Goal: Find specific page/section: Find specific page/section

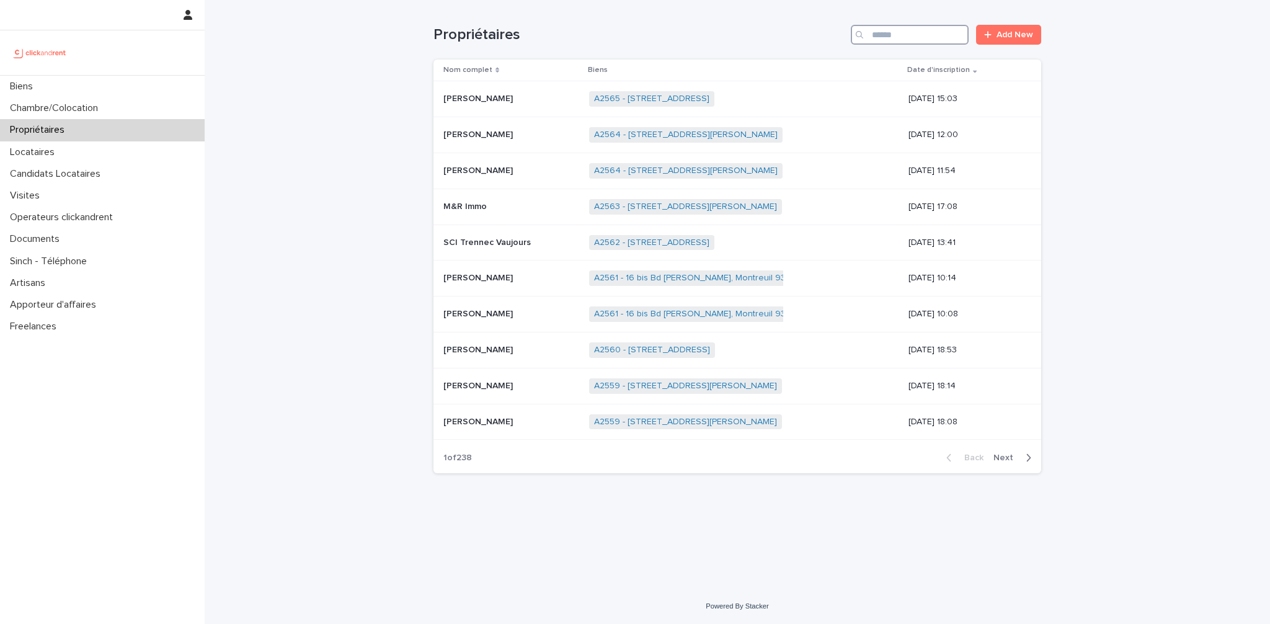
click at [912, 33] on input "Search" at bounding box center [910, 35] width 118 height 20
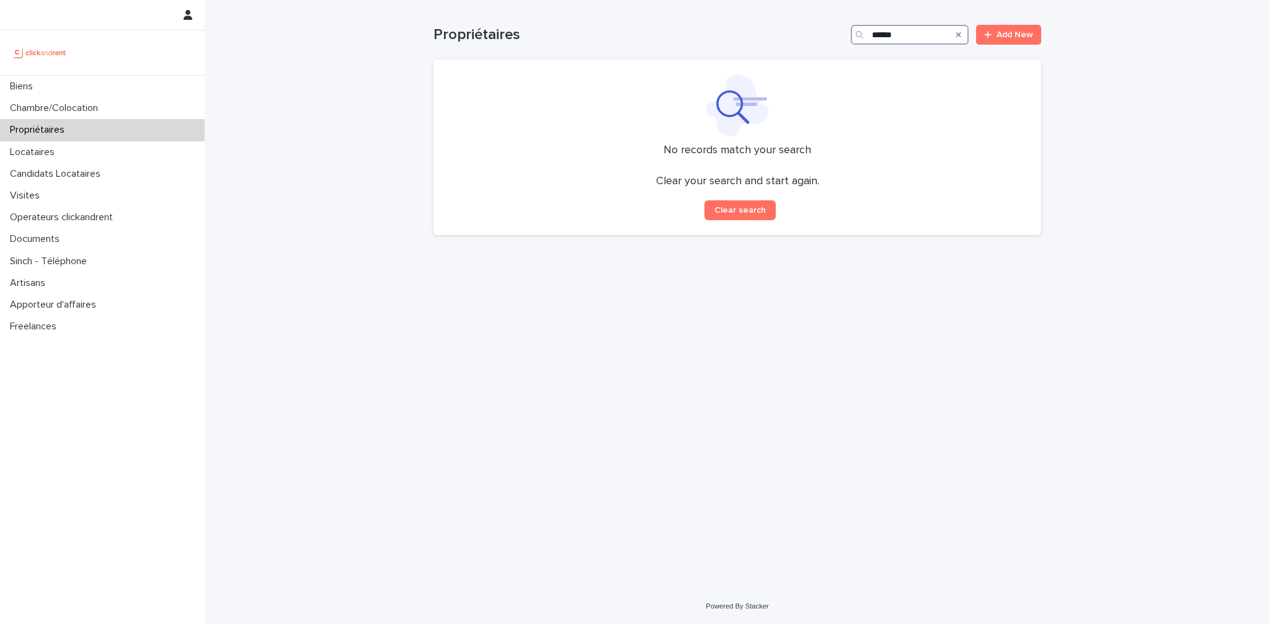
type input "******"
click at [961, 36] on icon "Search" at bounding box center [958, 34] width 5 height 5
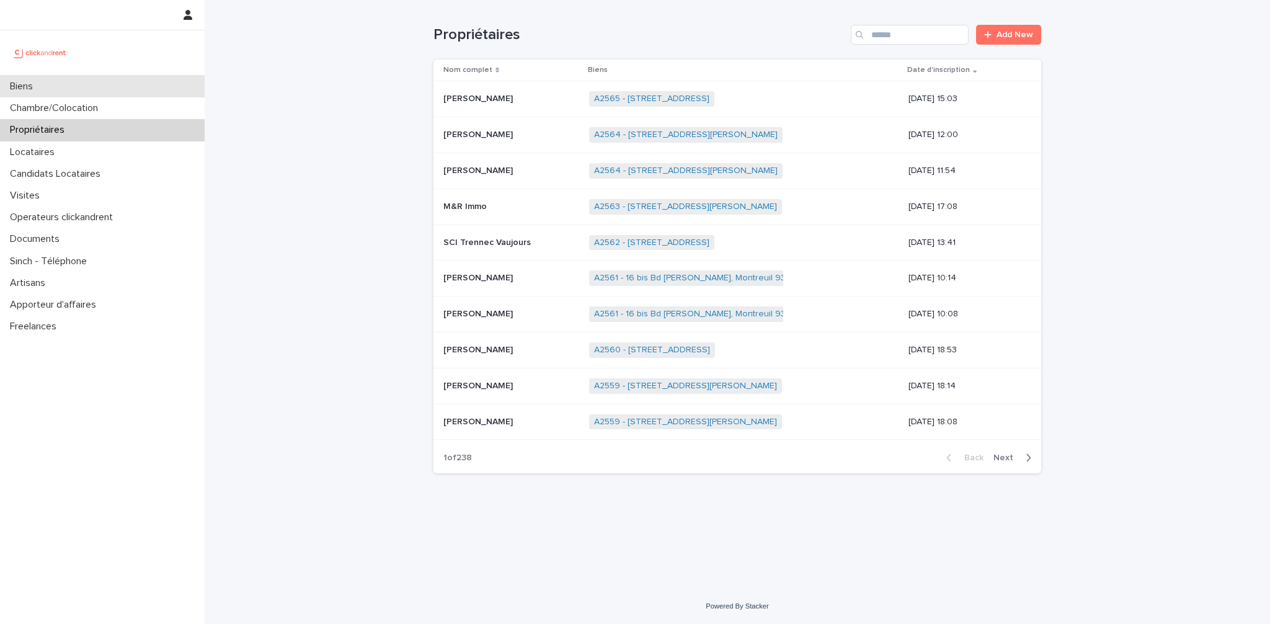
click at [33, 85] on p "Biens" at bounding box center [24, 87] width 38 height 12
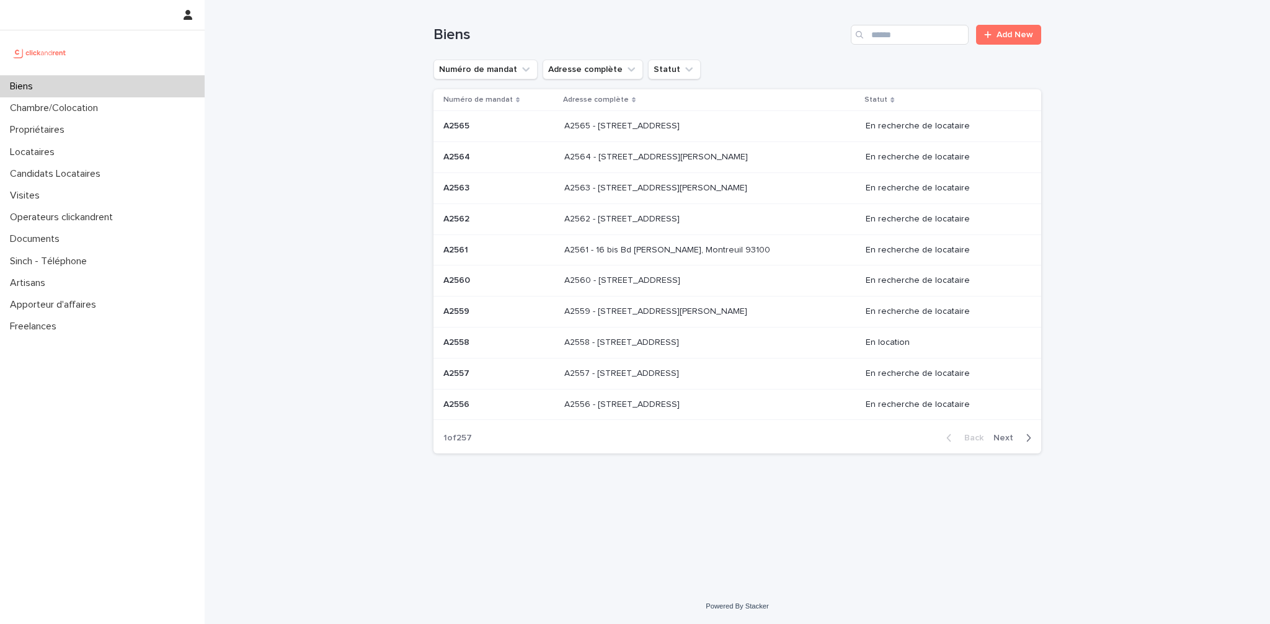
click at [1004, 440] on span "Next" at bounding box center [1007, 438] width 27 height 9
click at [1004, 439] on span "Next" at bounding box center [1007, 438] width 27 height 9
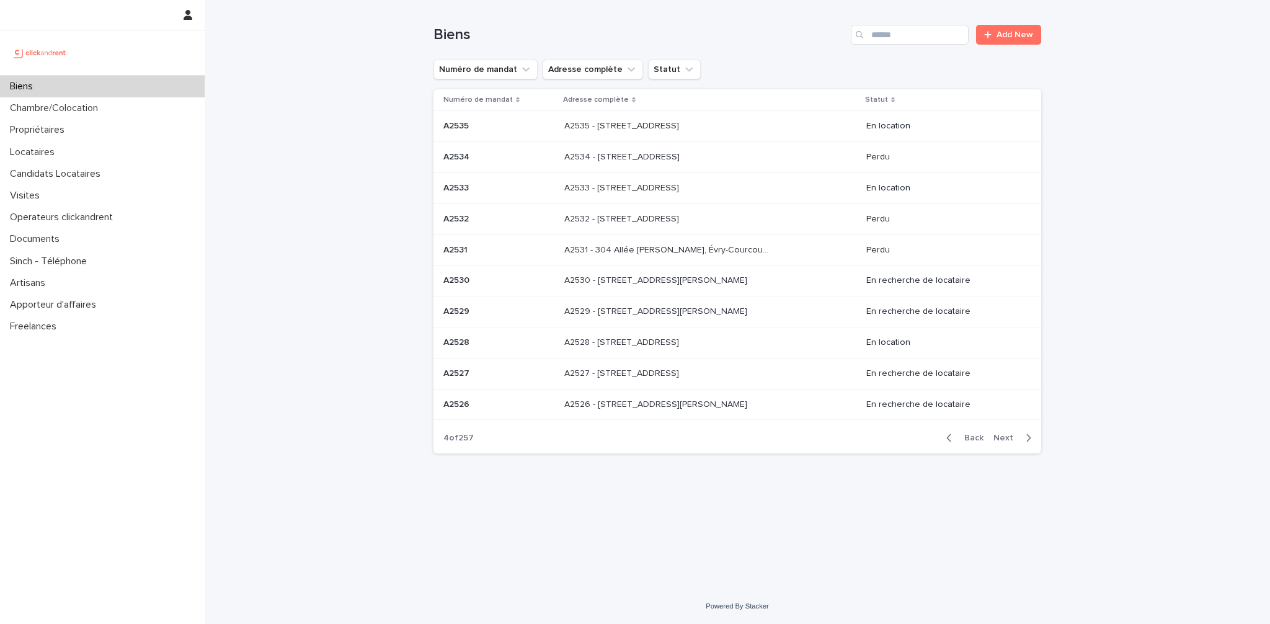
click at [1004, 439] on span "Next" at bounding box center [1007, 438] width 27 height 9
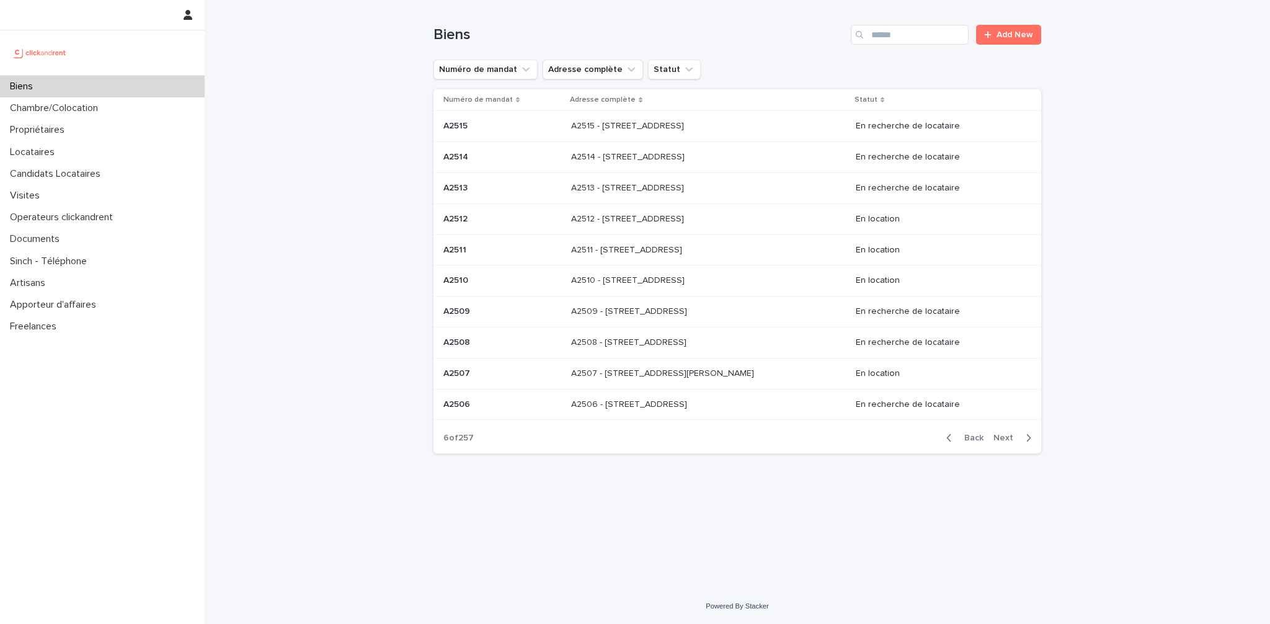
click at [747, 218] on p at bounding box center [674, 219] width 207 height 11
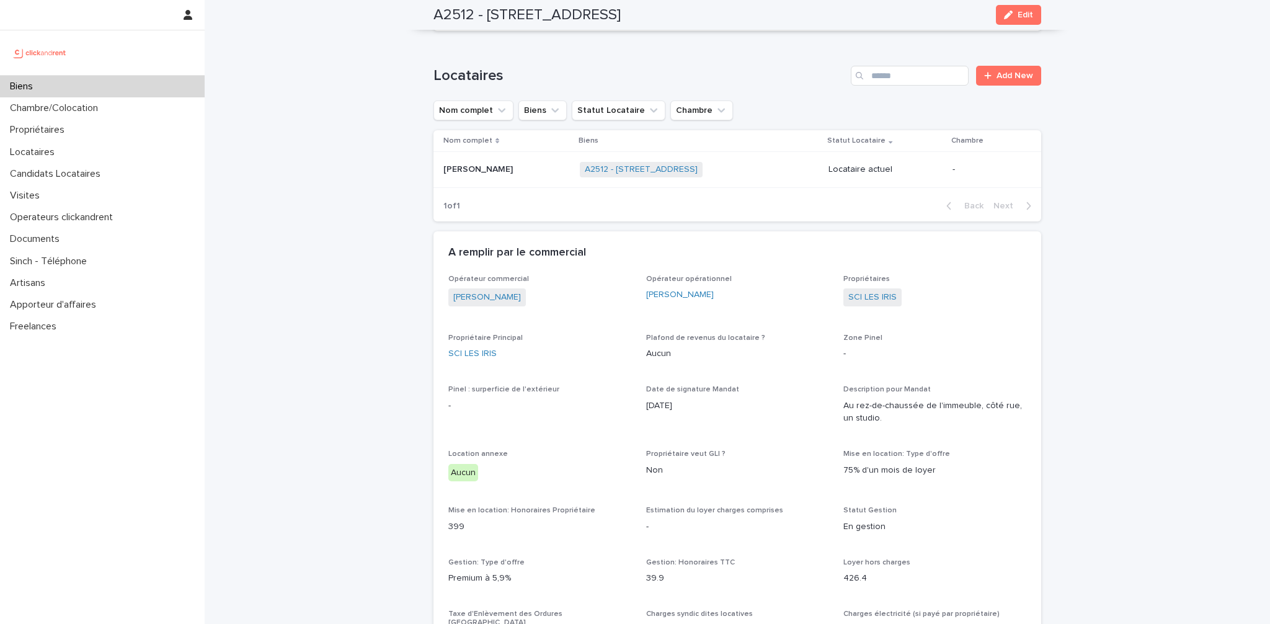
scroll to position [713, 0]
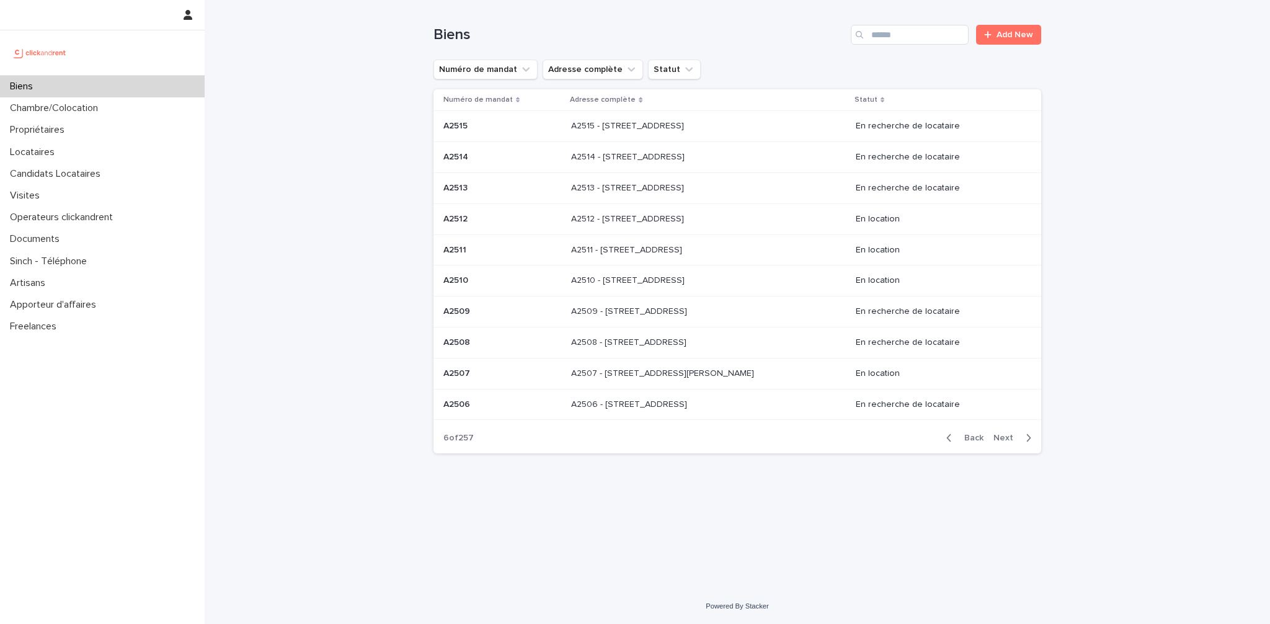
click at [679, 189] on p "A2513 - [STREET_ADDRESS]" at bounding box center [628, 186] width 115 height 13
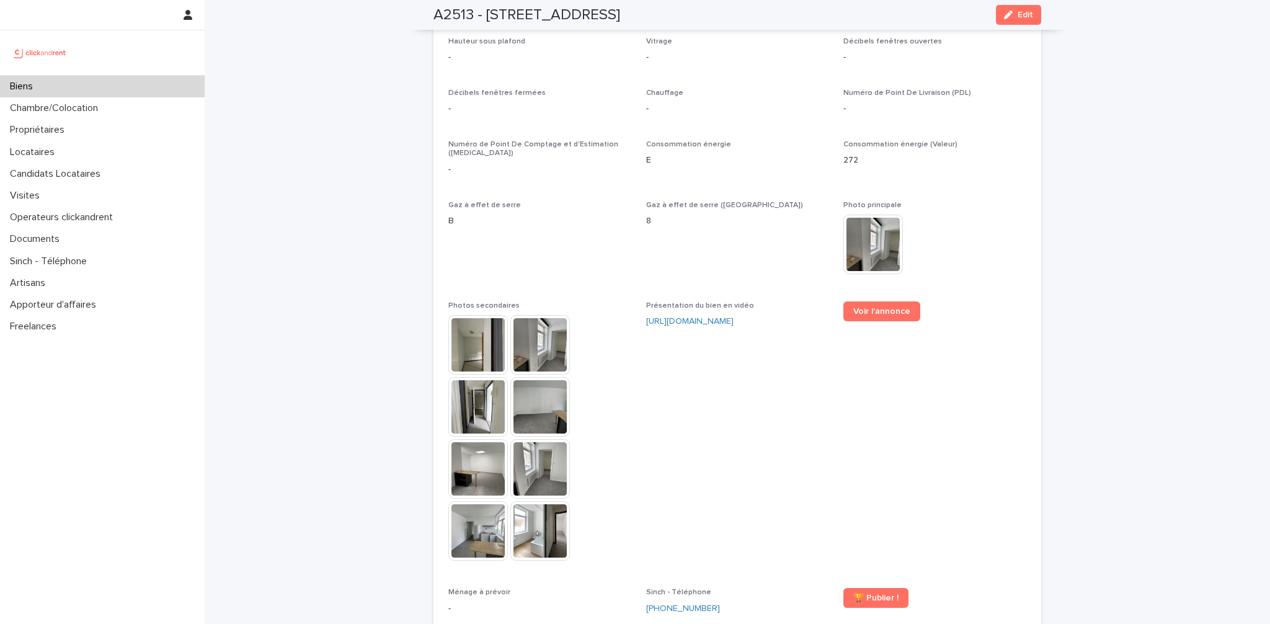
scroll to position [3689, 0]
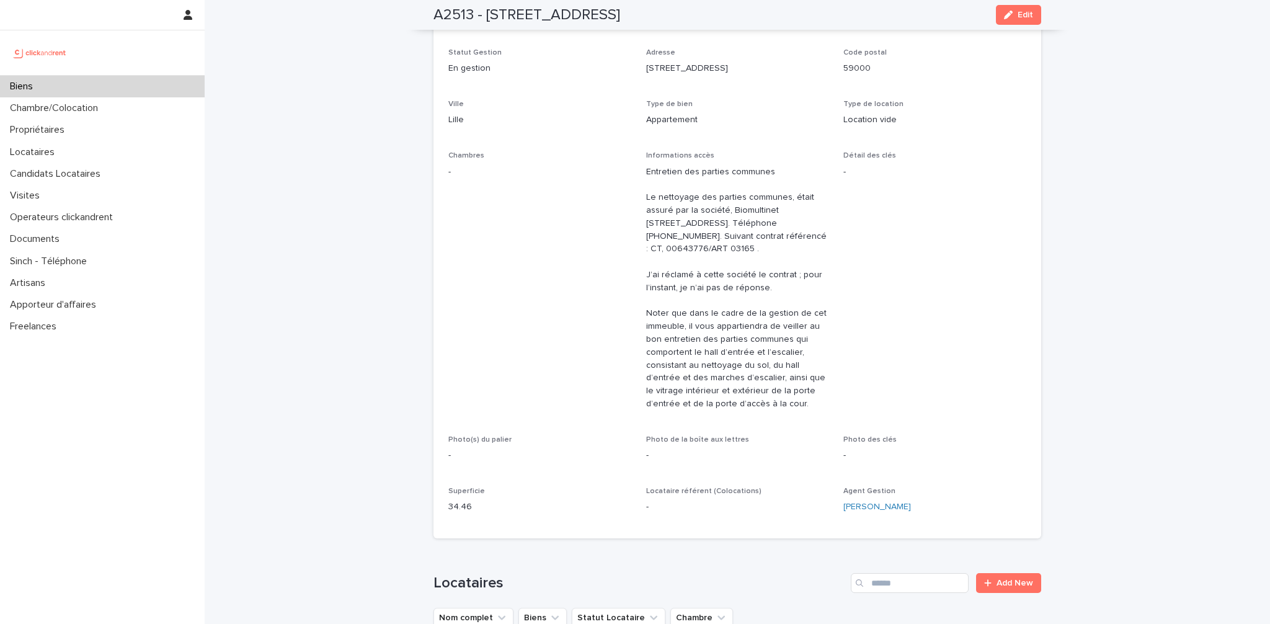
scroll to position [0, 0]
